Goal: Information Seeking & Learning: Understand process/instructions

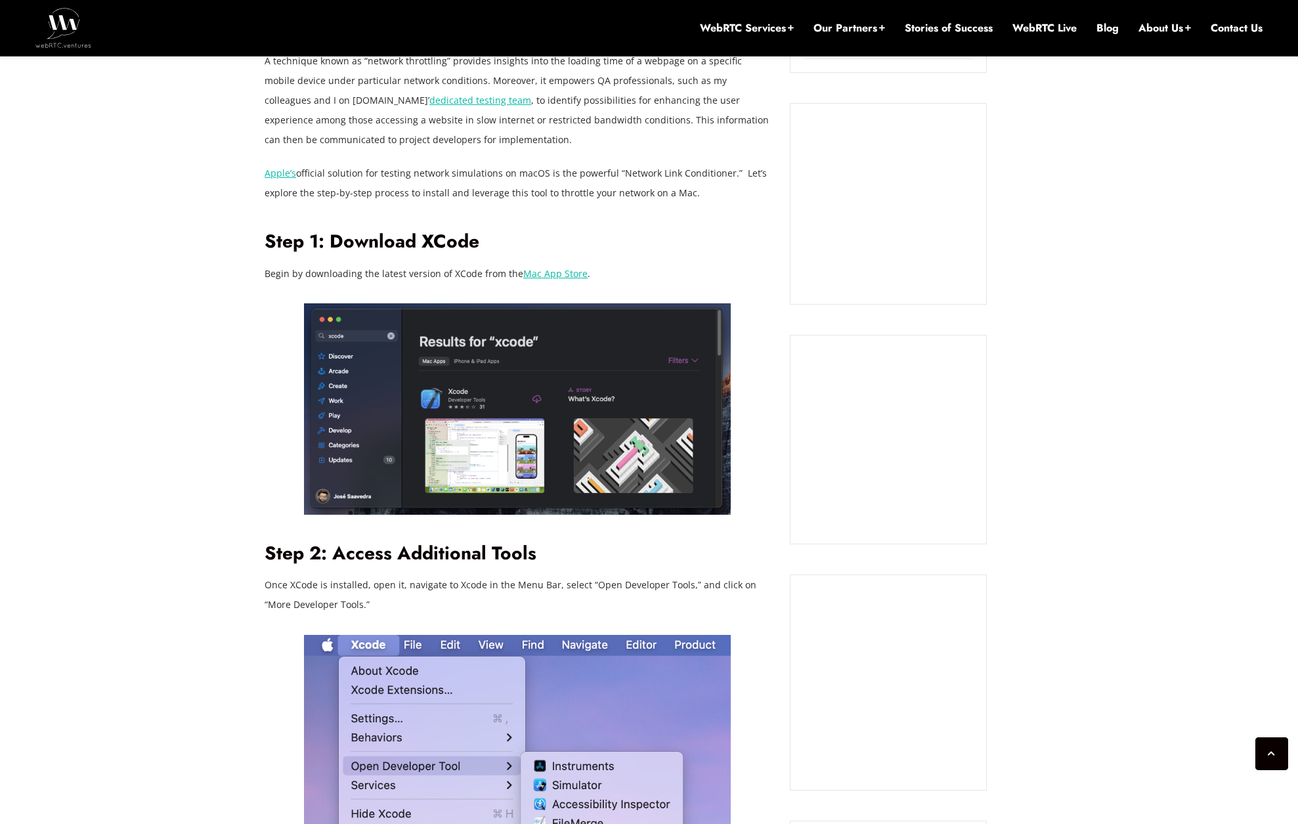
scroll to position [1021, 0]
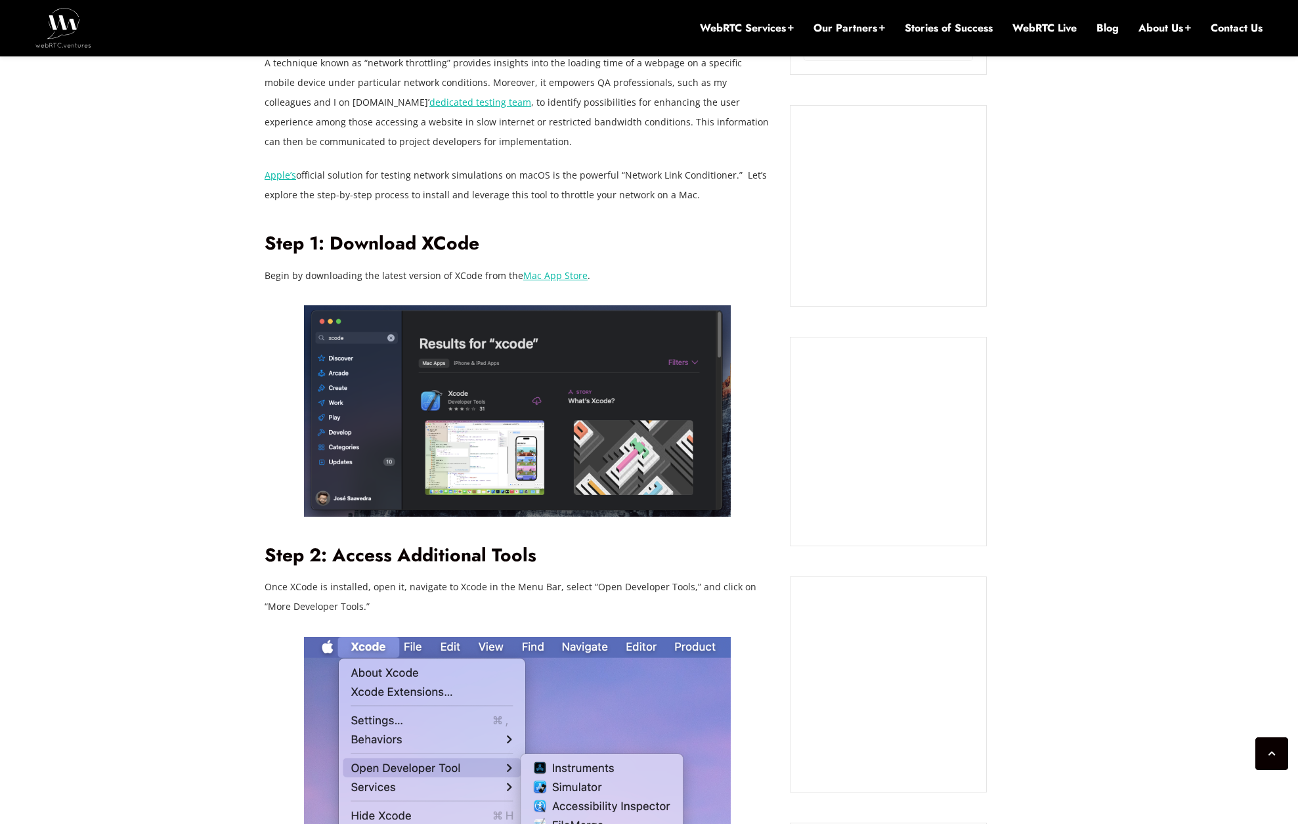
click at [540, 282] on p "Begin by downloading the latest version of XCode from the Mac App Store ." at bounding box center [517, 276] width 505 height 20
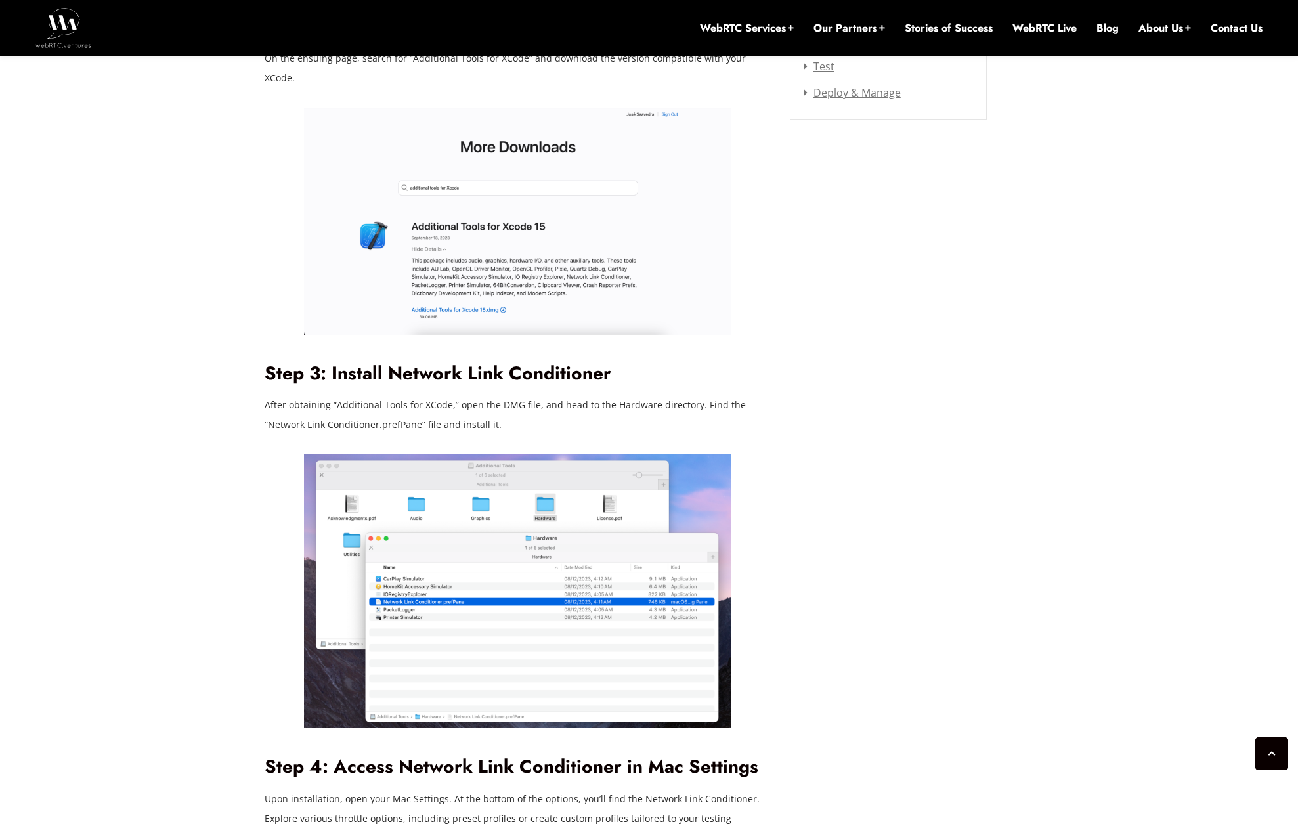
scroll to position [1929, 0]
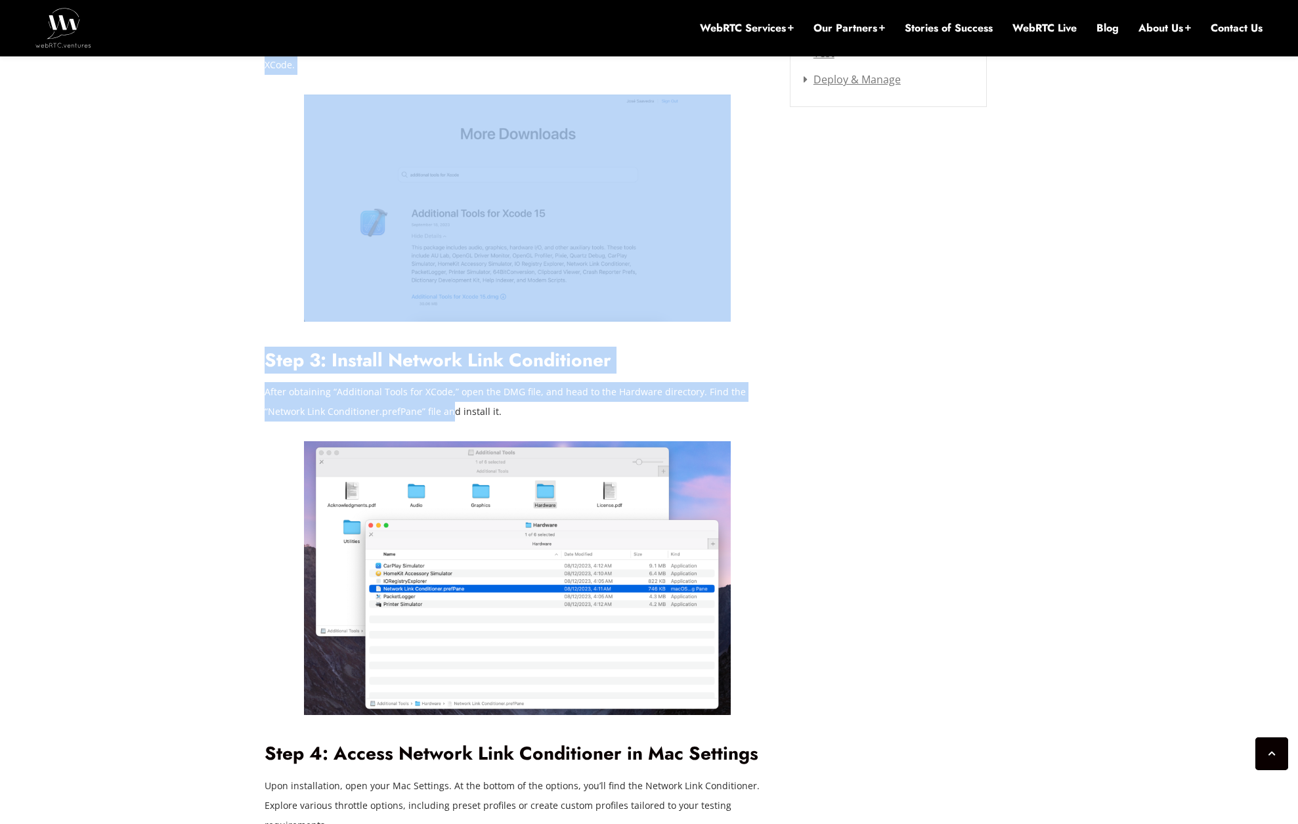
drag, startPoint x: 255, startPoint y: 356, endPoint x: 473, endPoint y: 388, distance: 220.2
click at [473, 388] on p "After obtaining “Additional Tools for XCode,” open the DMG file, and head to th…" at bounding box center [517, 401] width 505 height 39
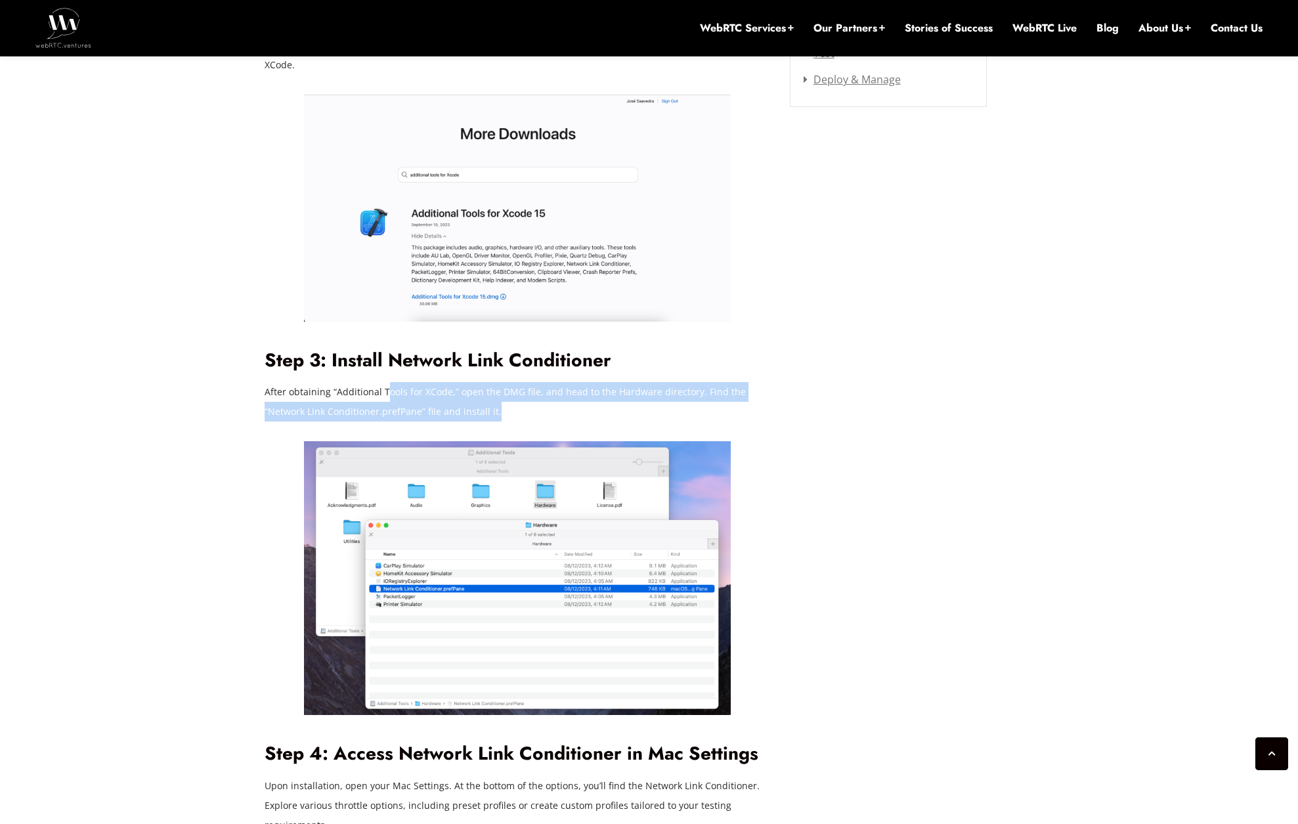
drag, startPoint x: 519, startPoint y: 388, endPoint x: 383, endPoint y: 381, distance: 136.1
click at [385, 382] on p "After obtaining “Additional Tools for XCode,” open the DMG file, and head to th…" at bounding box center [517, 401] width 505 height 39
click at [383, 382] on p "After obtaining “Additional Tools for XCode,” open the DMG file, and head to th…" at bounding box center [517, 401] width 505 height 39
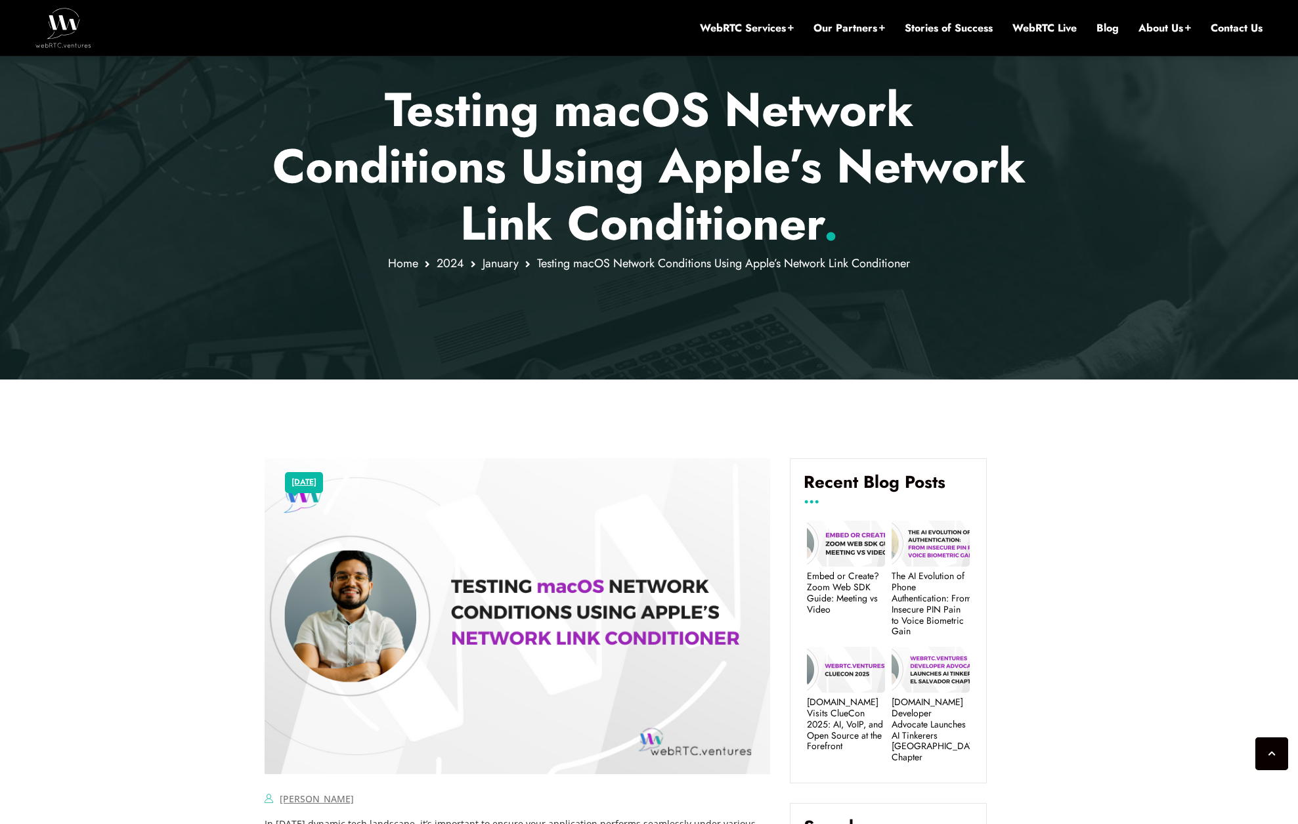
scroll to position [0, 0]
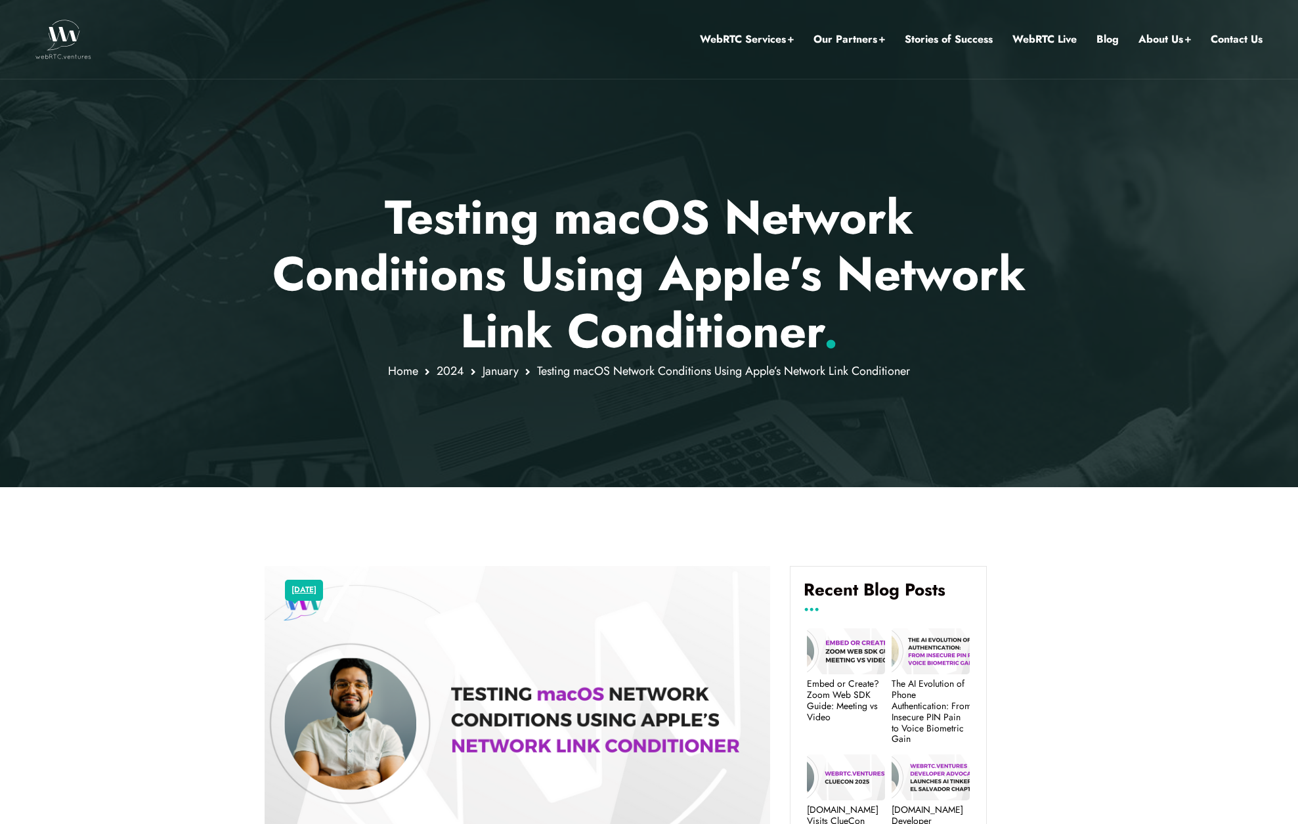
click at [882, 276] on p "Testing macOS Network Conditions Using Apple’s Network Link Conditioner ." at bounding box center [649, 274] width 769 height 170
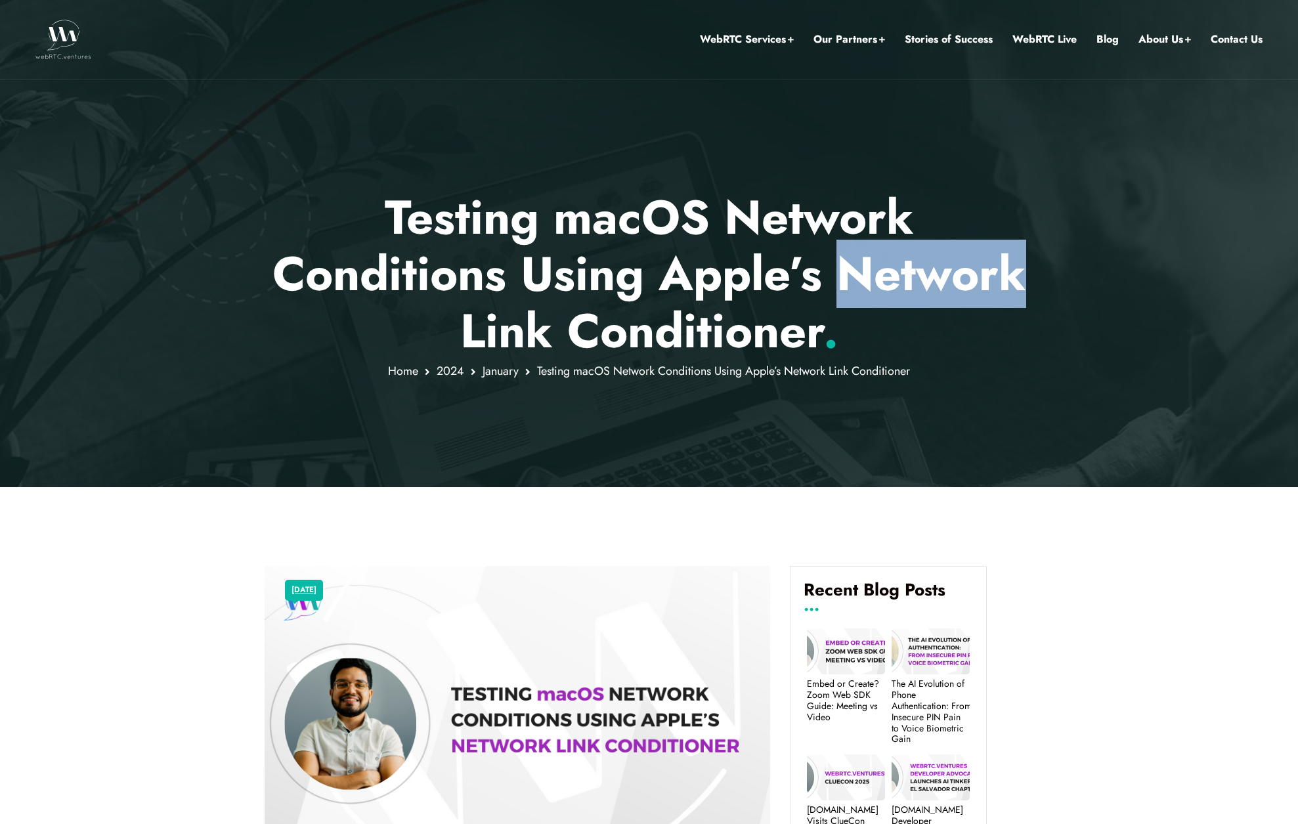
click at [882, 276] on p "Testing macOS Network Conditions Using Apple’s Network Link Conditioner ." at bounding box center [649, 274] width 769 height 170
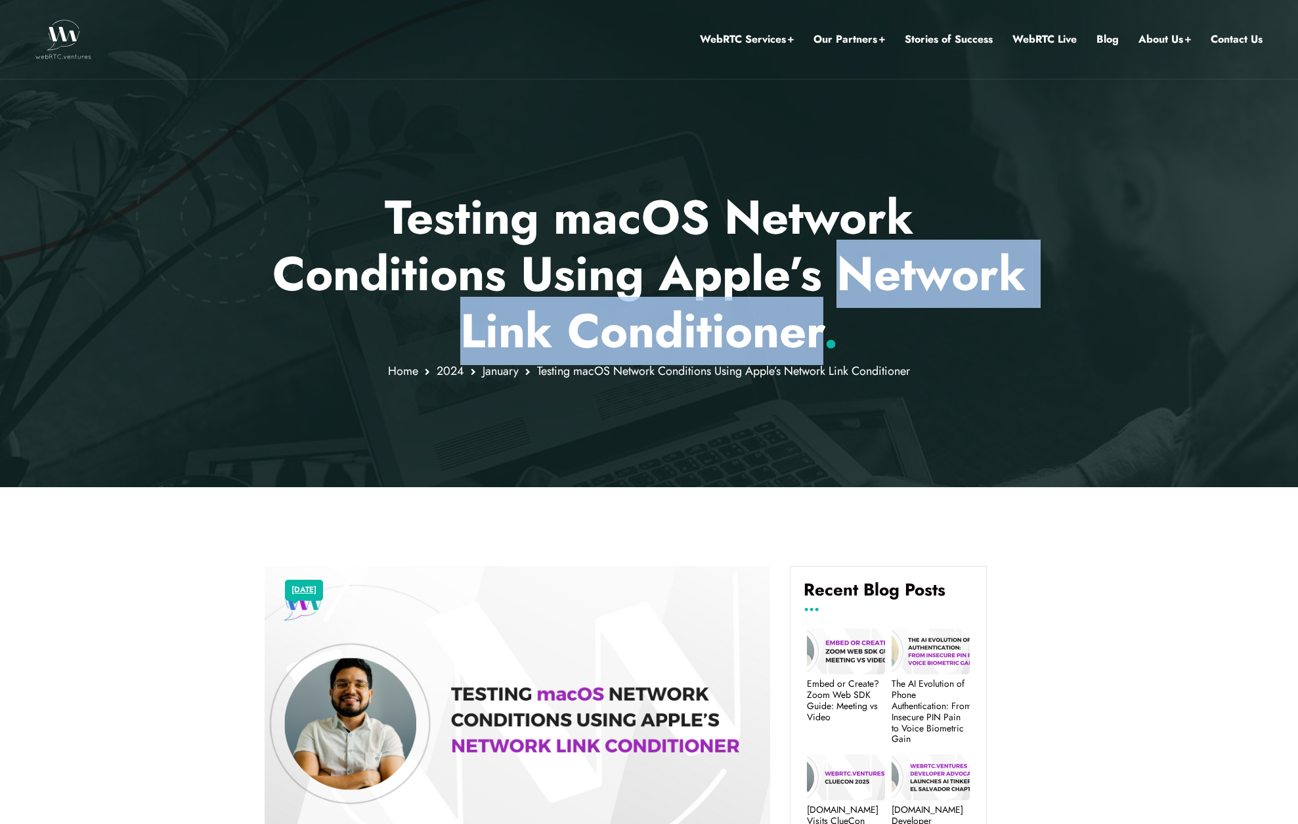
copy p "Network Link Conditioner"
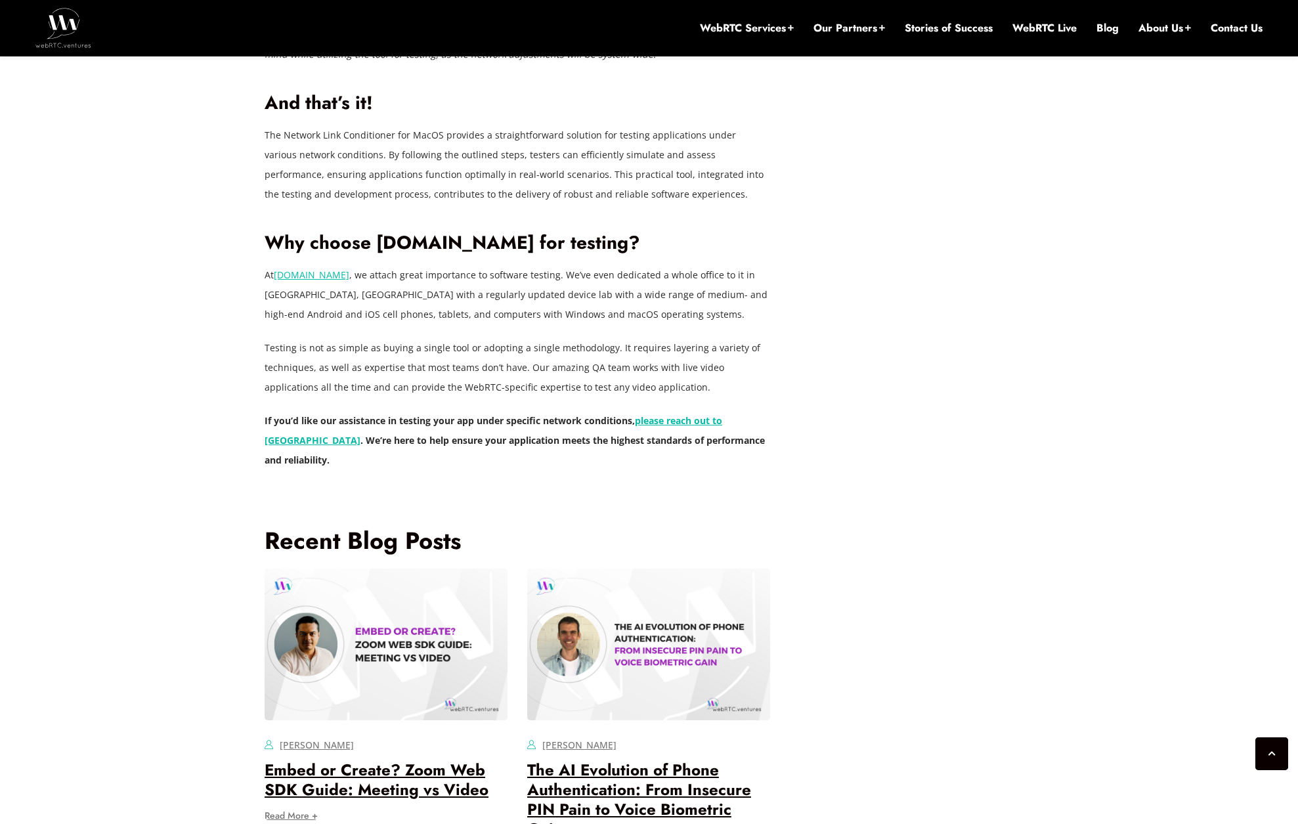
scroll to position [3867, 0]
